Goal: Transaction & Acquisition: Purchase product/service

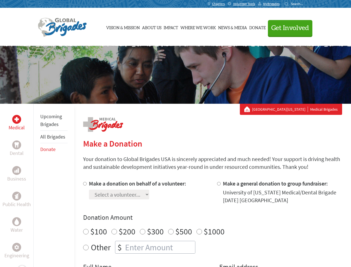
click at [307, 4] on div "Search for:" at bounding box center [296, 4] width 22 height 4
click at [309, 28] on span "Get Involved" at bounding box center [290, 28] width 38 height 7
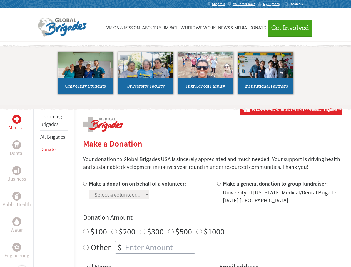
click at [176, 75] on li "High School Faculty" at bounding box center [206, 72] width 60 height 51
click at [37, 185] on div "Upcoming Brigades All Brigades Donate" at bounding box center [53, 237] width 41 height 267
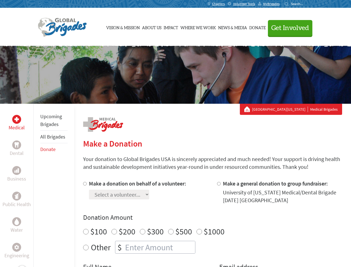
click at [212, 223] on div "Donation Amount $100 $200 $300 $500 $1000 Other $" at bounding box center [212, 233] width 259 height 41
click at [84, 183] on input "Make a donation on behalf of a volunteer:" at bounding box center [85, 184] width 4 height 4
radio input "true"
click at [218, 183] on input "Make a general donation to group fundraiser:" at bounding box center [219, 184] width 4 height 4
radio input "true"
